Goal: Find specific page/section: Find specific page/section

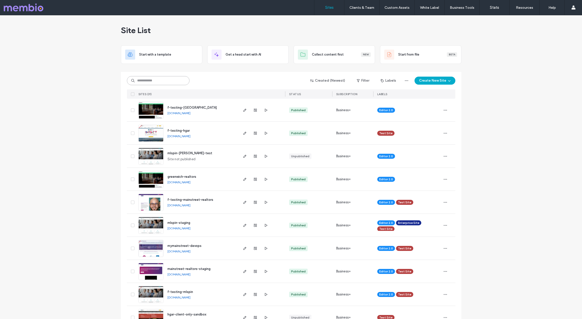
click at [154, 78] on input at bounding box center [158, 80] width 63 height 9
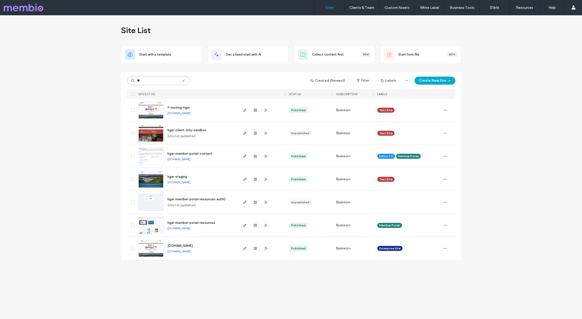
type input "**"
click at [160, 158] on img at bounding box center [151, 165] width 25 height 34
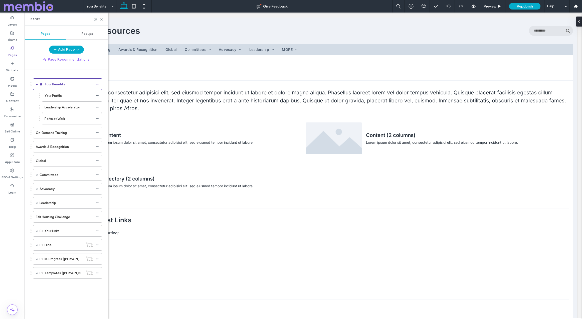
click at [12, 52] on label "Pages" at bounding box center [12, 53] width 9 height 7
click at [37, 259] on span at bounding box center [37, 259] width 3 height 3
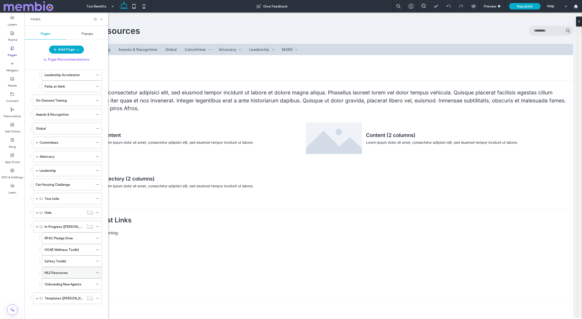
click at [49, 274] on label "MLS Resources" at bounding box center [56, 273] width 23 height 9
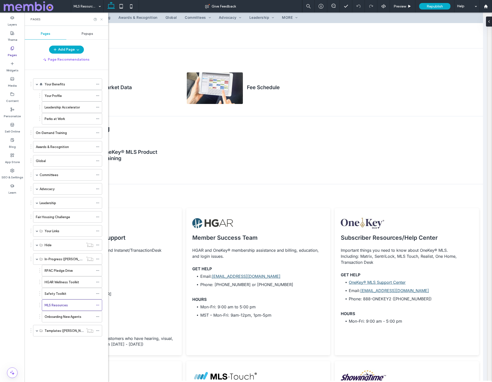
click at [101, 20] on icon at bounding box center [102, 20] width 4 height 4
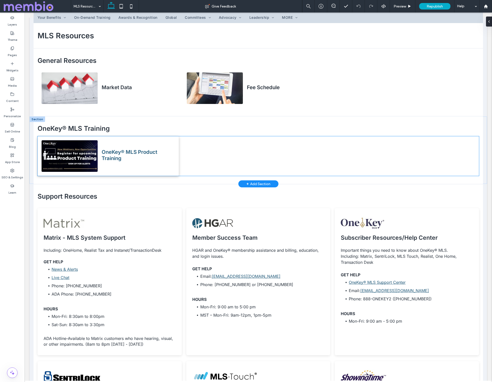
click at [55, 150] on img at bounding box center [70, 156] width 56 height 32
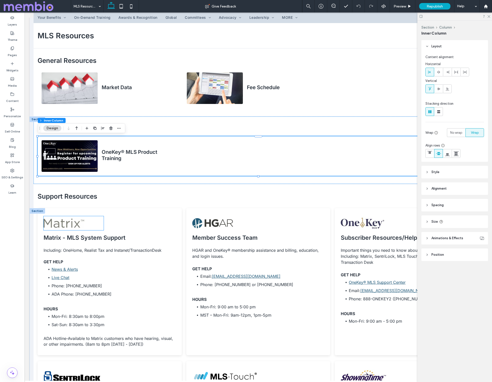
click at [61, 227] on img at bounding box center [74, 223] width 60 height 14
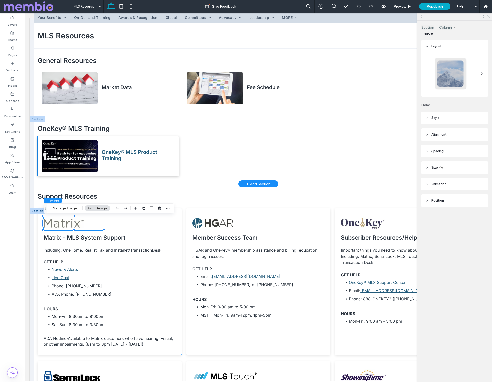
click at [71, 156] on img at bounding box center [70, 156] width 56 height 32
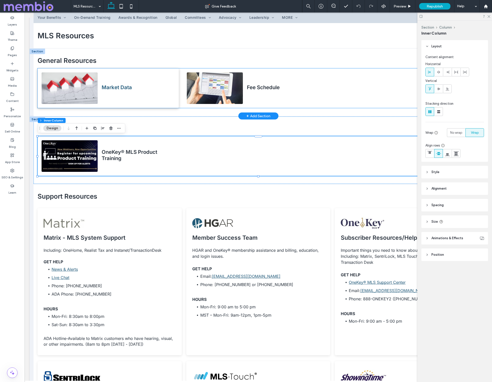
click at [73, 99] on img at bounding box center [70, 88] width 56 height 32
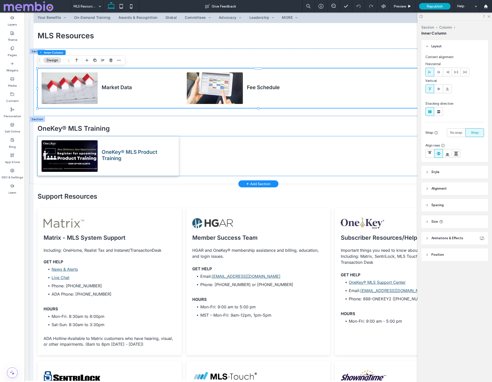
click at [64, 155] on img at bounding box center [70, 156] width 56 height 32
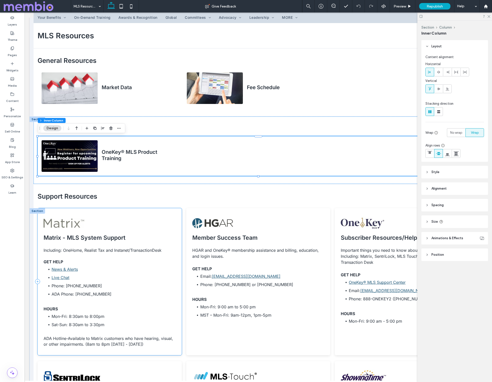
click at [62, 233] on div "Matrix - MLS System Support ﻿ Including: OneHome, Realist Tax and Instanet/Tran…" at bounding box center [110, 281] width 144 height 147
